Goal: Task Accomplishment & Management: Manage account settings

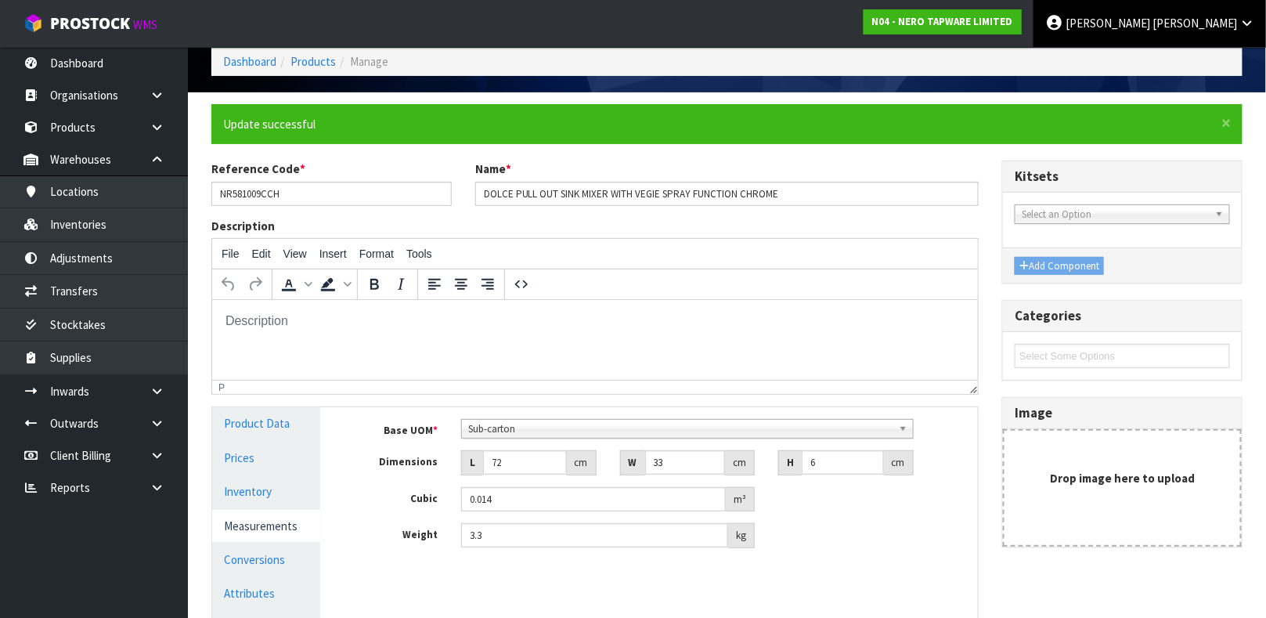
click at [1235, 28] on span "[PERSON_NAME]" at bounding box center [1194, 23] width 85 height 15
click at [1213, 65] on link "Logout" at bounding box center [1203, 62] width 124 height 21
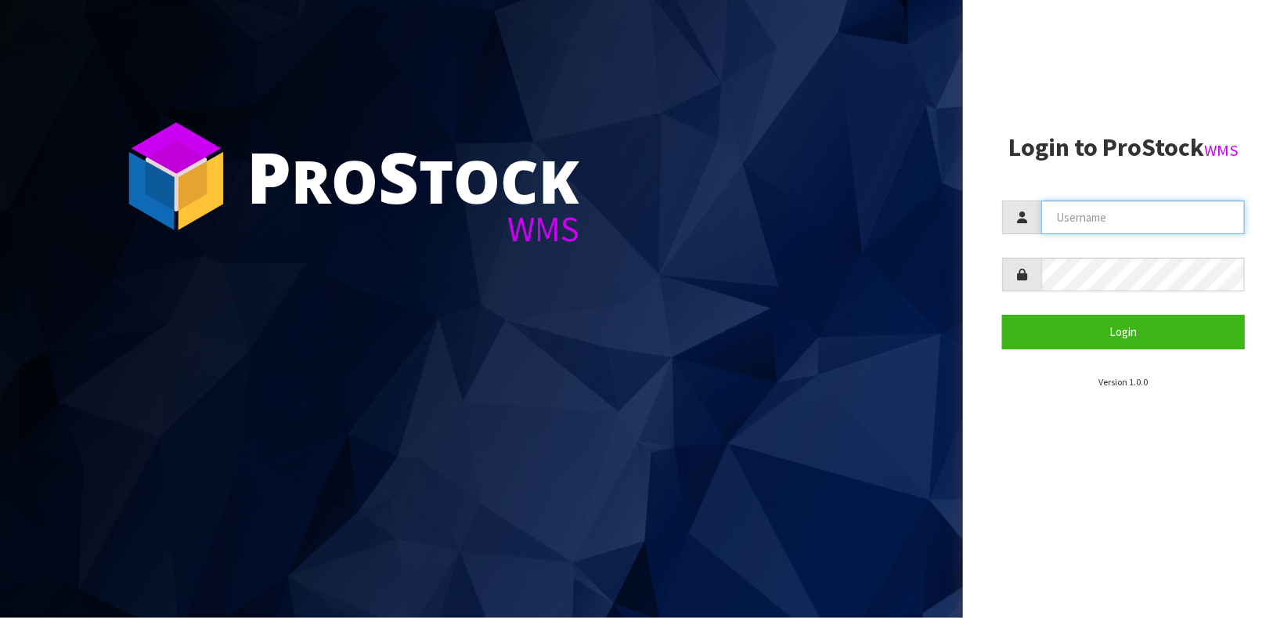
click at [1076, 214] on input "text" at bounding box center [1143, 217] width 204 height 34
type input "JAMES"
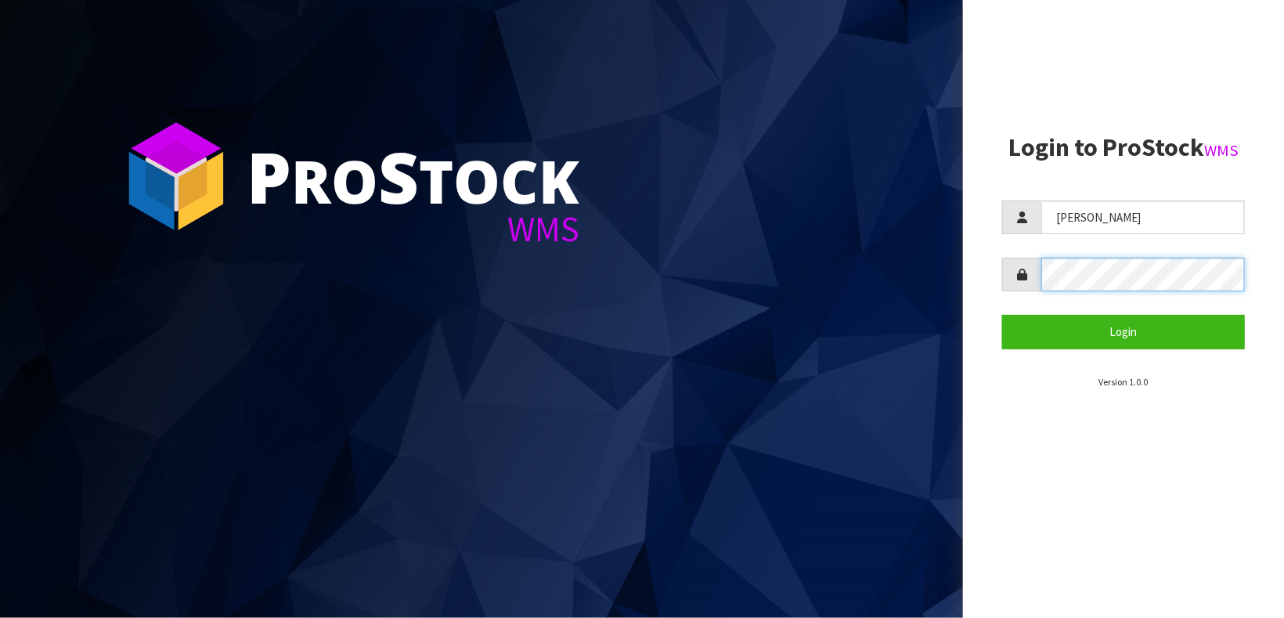
click at [1002, 315] on button "Login" at bounding box center [1123, 332] width 243 height 34
